Goal: Information Seeking & Learning: Understand process/instructions

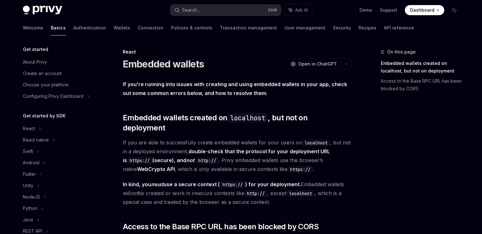
click at [147, 138] on span "If you are able to successfully create embedded wallets for your users on local…" at bounding box center [237, 156] width 229 height 36
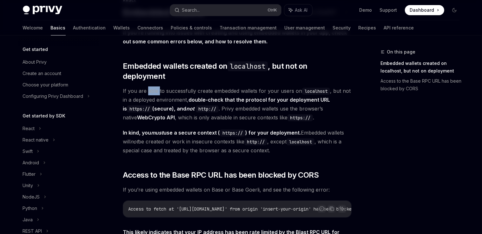
scroll to position [160, 0]
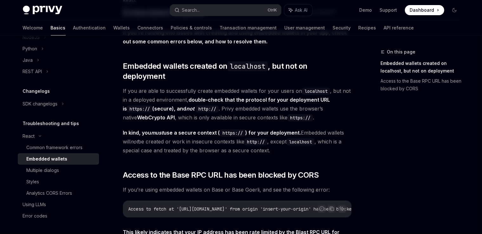
click at [147, 87] on span "If you are able to successfully create embedded wallets for your users on local…" at bounding box center [237, 105] width 229 height 36
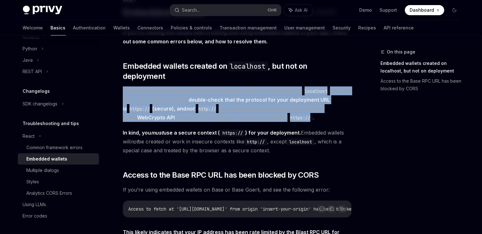
click at [147, 87] on span "If you are able to successfully create embedded wallets for your users on local…" at bounding box center [237, 105] width 229 height 36
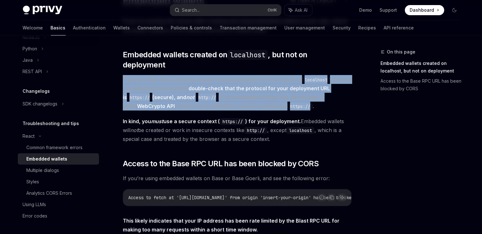
scroll to position [63, 0]
click at [147, 80] on span "If you are able to successfully create embedded wallets for your users on local…" at bounding box center [237, 93] width 229 height 36
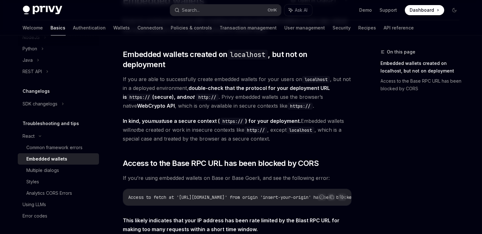
click at [147, 80] on span "If you are able to successfully create embedded wallets for your users on local…" at bounding box center [237, 93] width 229 height 36
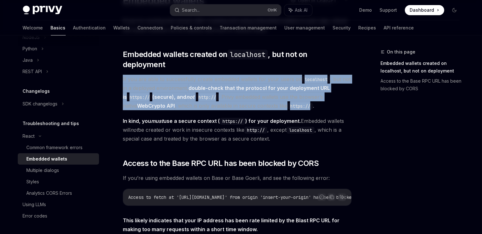
click at [147, 80] on span "If you are able to successfully create embedded wallets for your users on local…" at bounding box center [237, 93] width 229 height 36
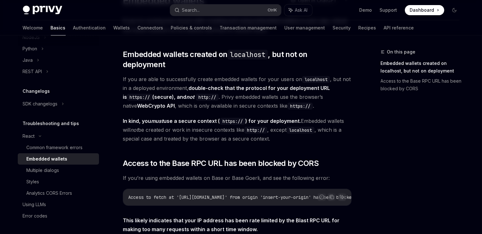
click at [147, 80] on span "If you are able to successfully create embedded wallets for your users on local…" at bounding box center [237, 93] width 229 height 36
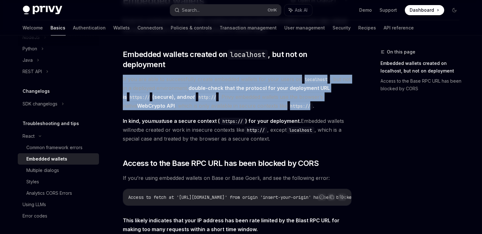
click at [147, 80] on span "If you are able to successfully create embedded wallets for your users on local…" at bounding box center [237, 93] width 229 height 36
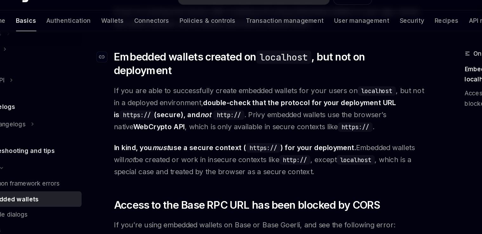
scroll to position [62, 0]
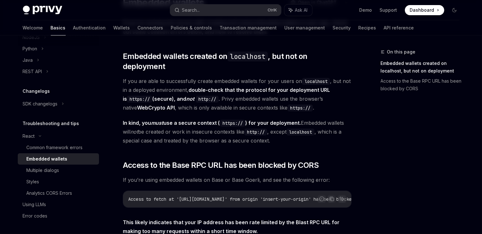
click at [184, 77] on span "If you are able to successfully create embedded wallets for your users on local…" at bounding box center [237, 95] width 229 height 36
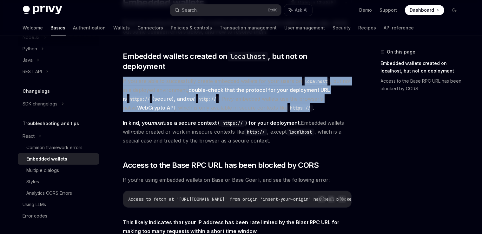
click at [184, 77] on span "If you are able to successfully create embedded wallets for your users on local…" at bounding box center [237, 95] width 229 height 36
click at [159, 85] on span "If you are able to successfully create embedded wallets for your users on local…" at bounding box center [237, 95] width 229 height 36
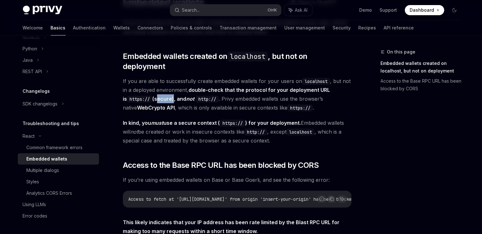
click at [159, 85] on span "If you are able to successfully create embedded wallets for your users on local…" at bounding box center [237, 95] width 229 height 36
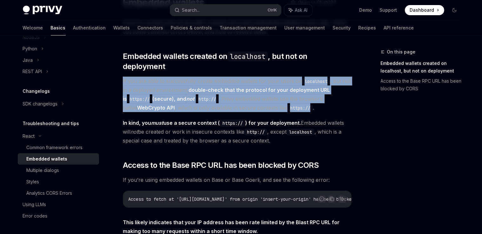
click at [159, 85] on span "If you are able to successfully create embedded wallets for your users on local…" at bounding box center [237, 95] width 229 height 36
click at [127, 96] on code "https://" at bounding box center [139, 99] width 25 height 7
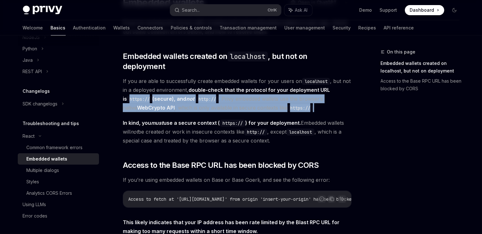
drag, startPoint x: 124, startPoint y: 89, endPoint x: 320, endPoint y: 96, distance: 195.8
click at [320, 96] on span "If you are able to successfully create embedded wallets for your users on local…" at bounding box center [237, 95] width 229 height 36
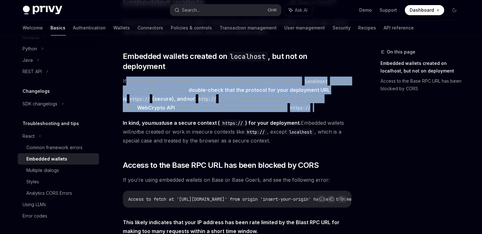
drag, startPoint x: 320, startPoint y: 96, endPoint x: 126, endPoint y: 72, distance: 195.9
click at [126, 77] on span "If you are able to successfully create embedded wallets for your users on local…" at bounding box center [237, 95] width 229 height 36
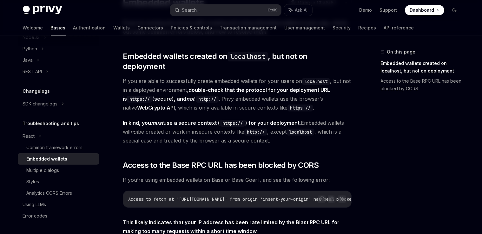
click at [126, 77] on span "If you are able to successfully create embedded wallets for your users on local…" at bounding box center [237, 95] width 229 height 36
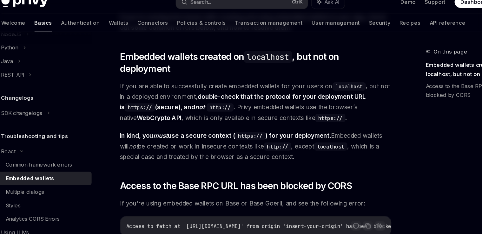
scroll to position [59, 0]
